Goal: Transaction & Acquisition: Purchase product/service

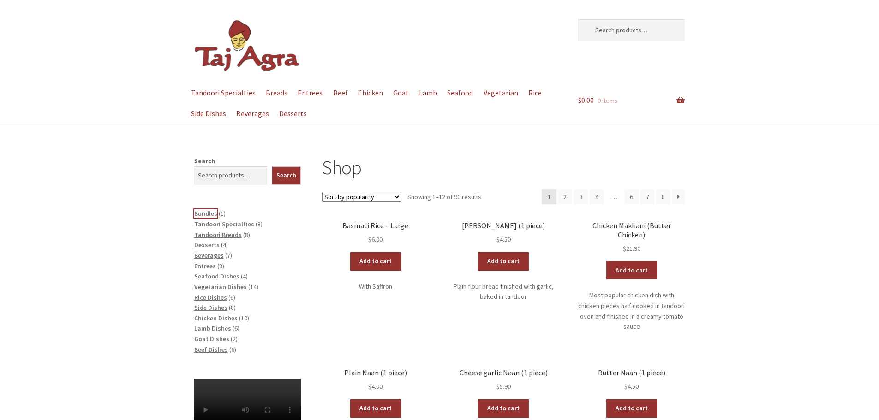
click at [210, 214] on span "Bundles" at bounding box center [205, 213] width 23 height 8
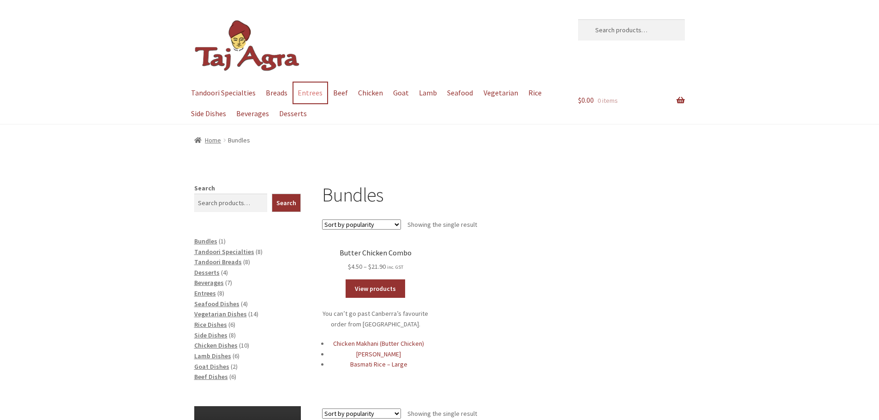
click at [297, 91] on link "Entrees" at bounding box center [310, 93] width 34 height 21
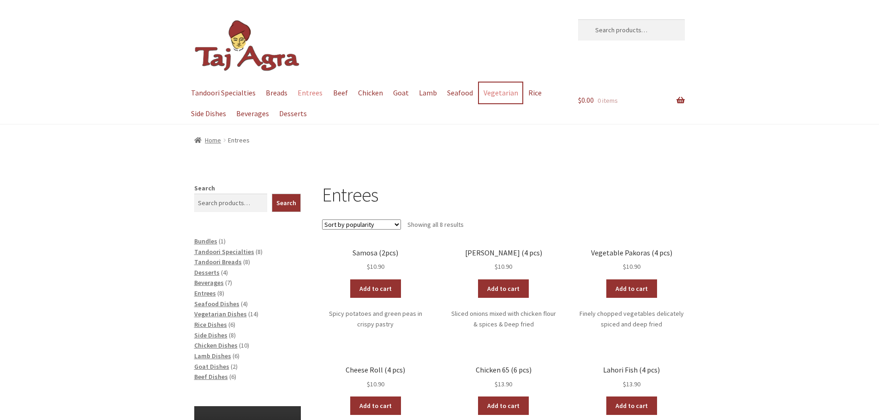
click at [489, 92] on link "Vegetarian" at bounding box center [500, 93] width 43 height 21
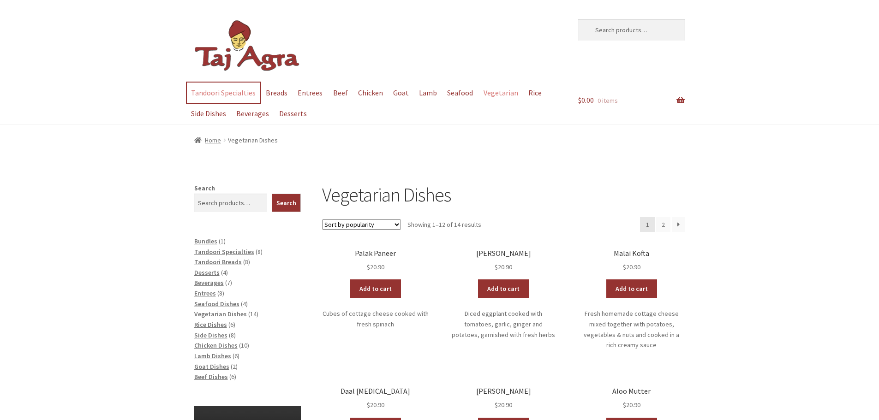
click at [201, 89] on link "Tandoori Specialties" at bounding box center [223, 93] width 73 height 21
